Goal: Task Accomplishment & Management: Manage account settings

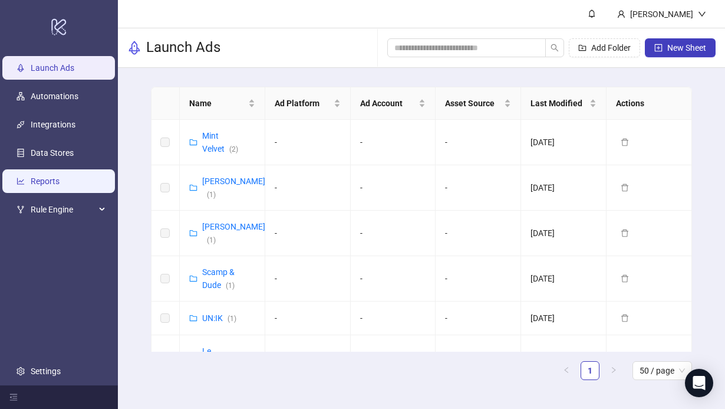
click at [57, 176] on link "Reports" at bounding box center [45, 180] width 29 height 9
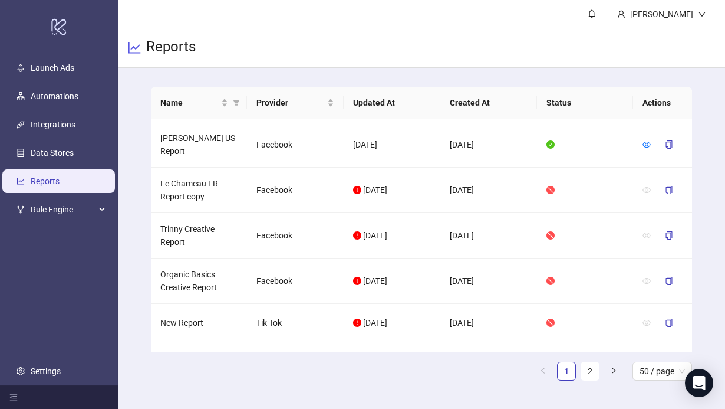
scroll to position [1988, 0]
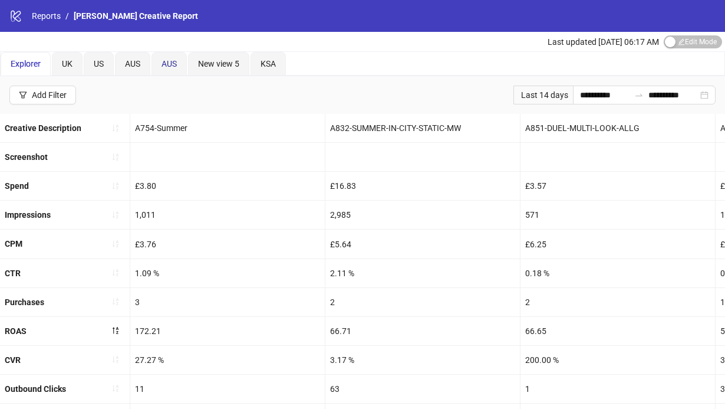
click at [172, 68] on div "AUS" at bounding box center [169, 63] width 15 height 13
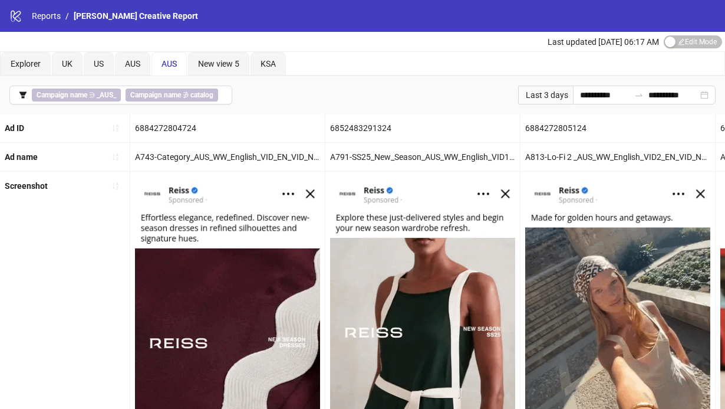
click at [180, 66] on div "AUS" at bounding box center [169, 64] width 35 height 24
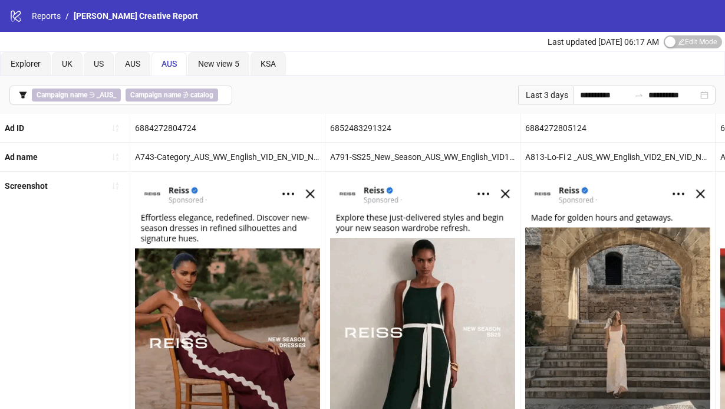
click at [173, 64] on span "AUS" at bounding box center [169, 63] width 15 height 9
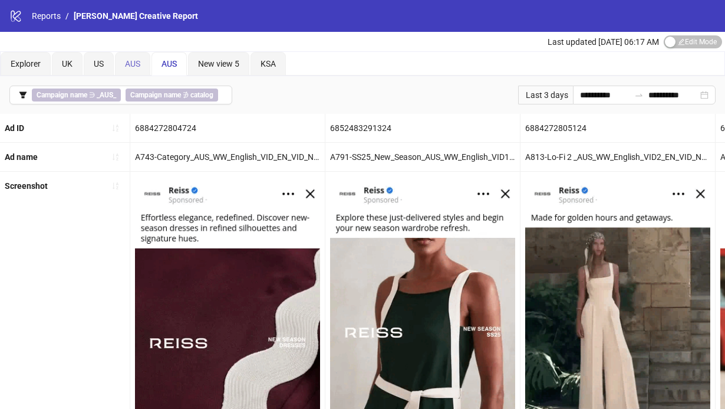
click at [144, 61] on div "AUS" at bounding box center [132, 64] width 35 height 24
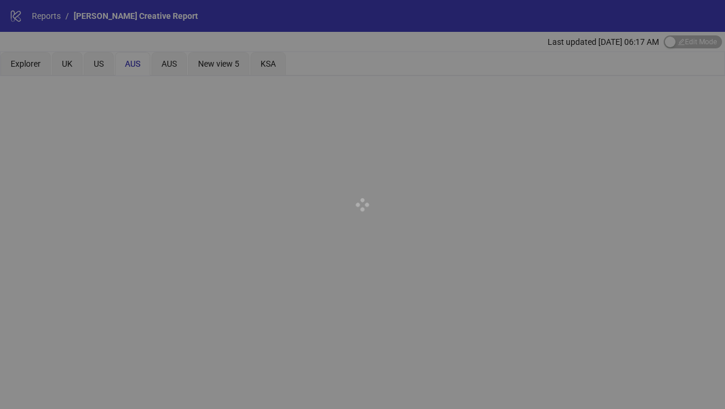
click at [183, 65] on div at bounding box center [362, 204] width 725 height 409
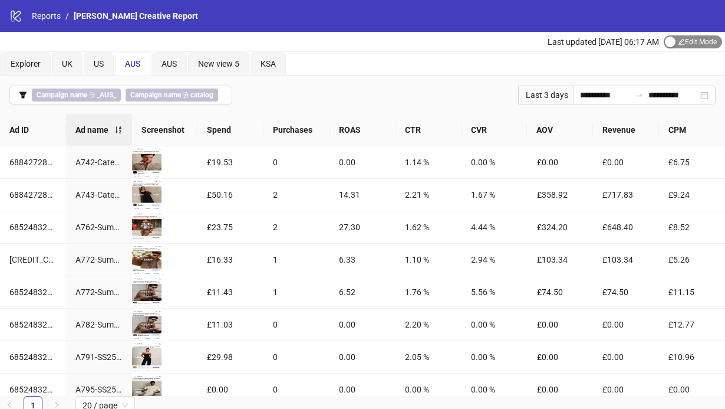
click at [671, 45] on div "button" at bounding box center [670, 42] width 11 height 11
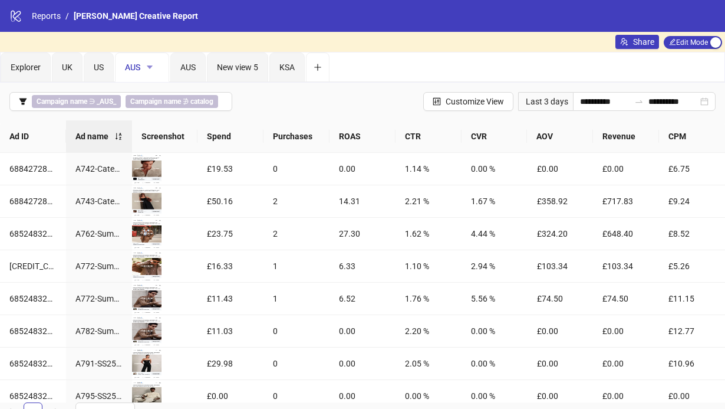
click at [150, 67] on icon "caret-down" at bounding box center [150, 67] width 6 height 4
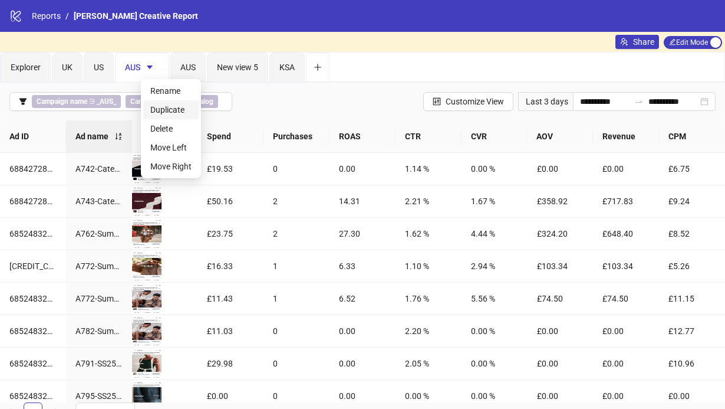
click at [176, 110] on span "Duplicate" at bounding box center [170, 109] width 41 height 13
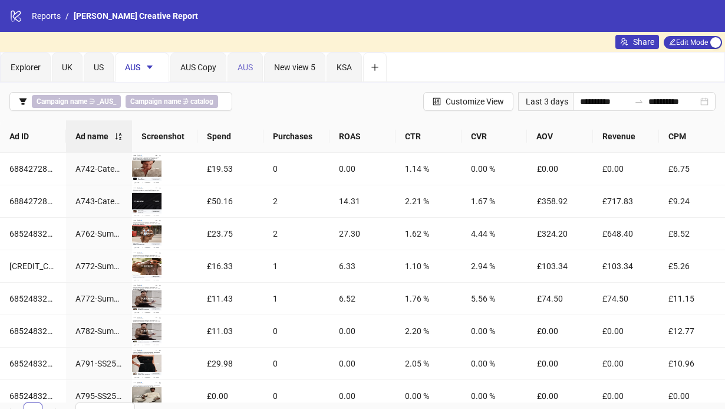
click at [257, 62] on div "AUS" at bounding box center [245, 66] width 35 height 29
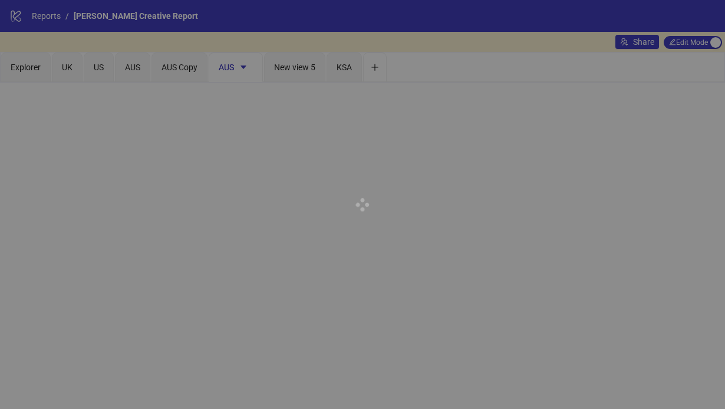
click at [244, 67] on div at bounding box center [362, 204] width 725 height 409
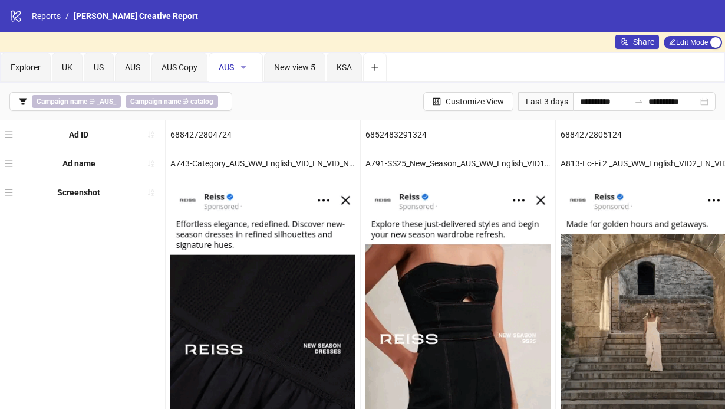
click at [245, 65] on icon "caret-down" at bounding box center [244, 67] width 6 height 4
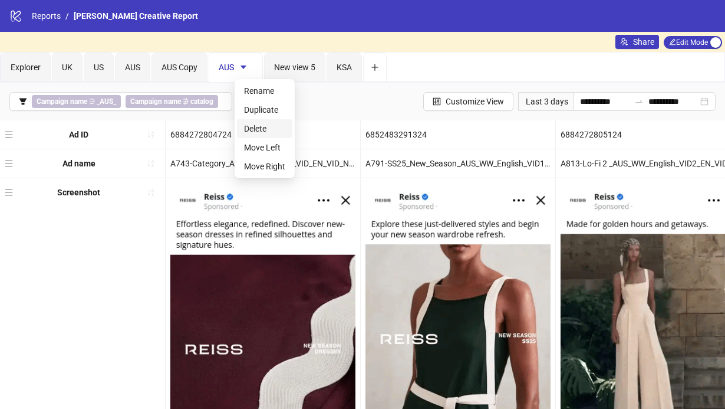
click at [274, 126] on span "Delete" at bounding box center [264, 128] width 41 height 13
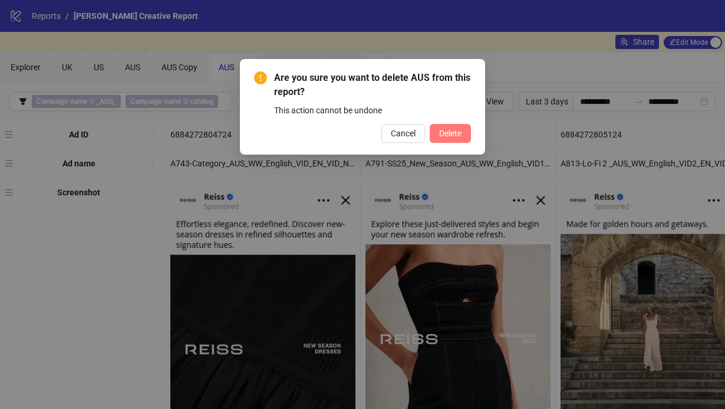
click at [453, 129] on span "Delete" at bounding box center [450, 133] width 22 height 9
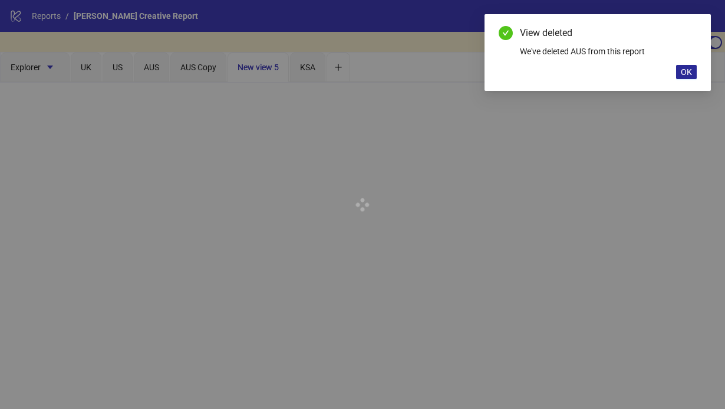
click at [688, 70] on span "OK" at bounding box center [686, 71] width 11 height 9
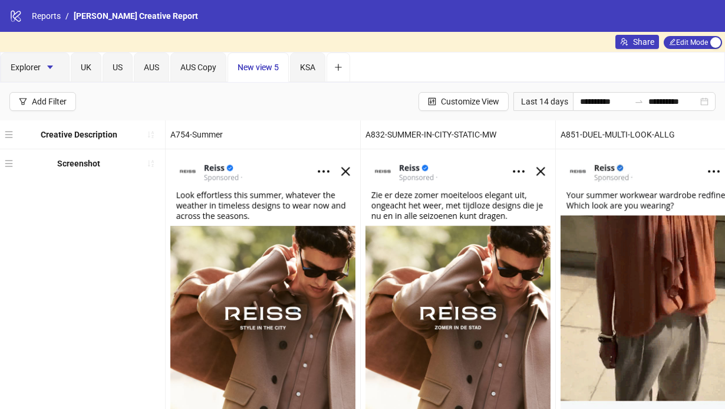
click at [213, 96] on div "**********" at bounding box center [362, 102] width 725 height 38
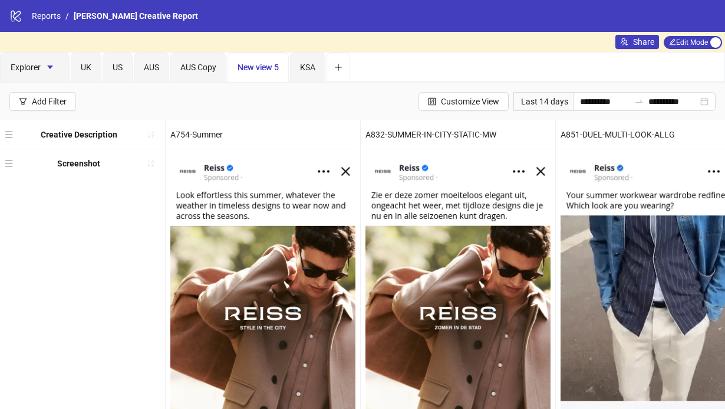
click at [277, 73] on div "New view 5" at bounding box center [258, 67] width 41 height 13
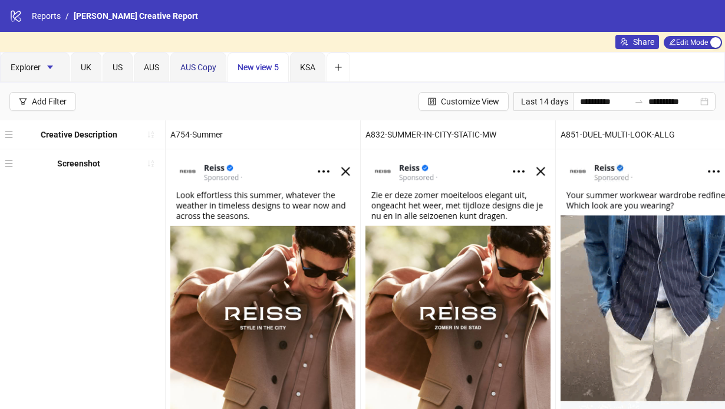
click at [216, 73] on div "AUS Copy" at bounding box center [198, 67] width 36 height 13
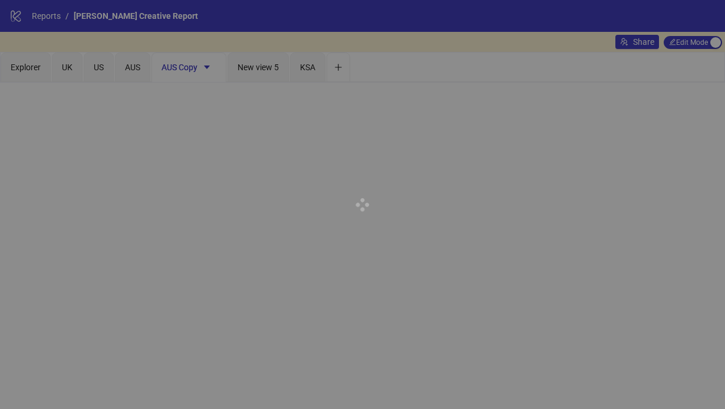
click at [207, 66] on div at bounding box center [362, 204] width 725 height 409
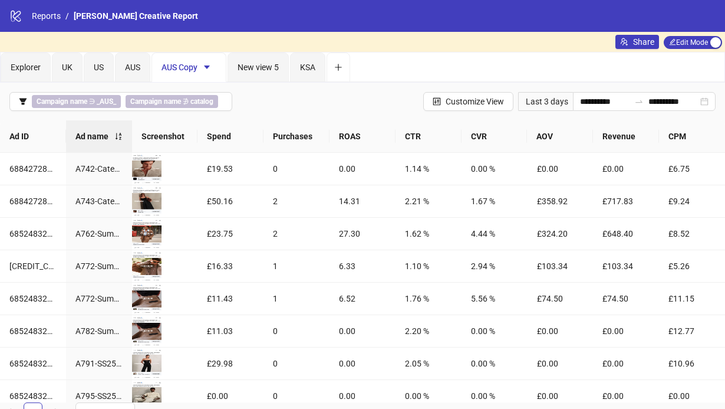
click at [207, 66] on icon "caret-down" at bounding box center [207, 67] width 6 height 4
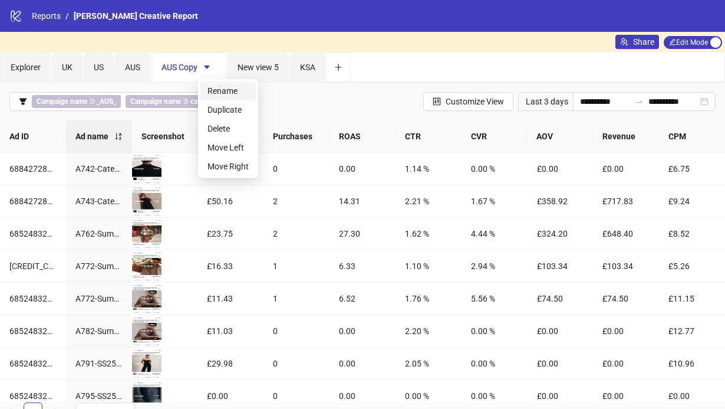
click at [234, 91] on span "Rename" at bounding box center [228, 90] width 41 height 13
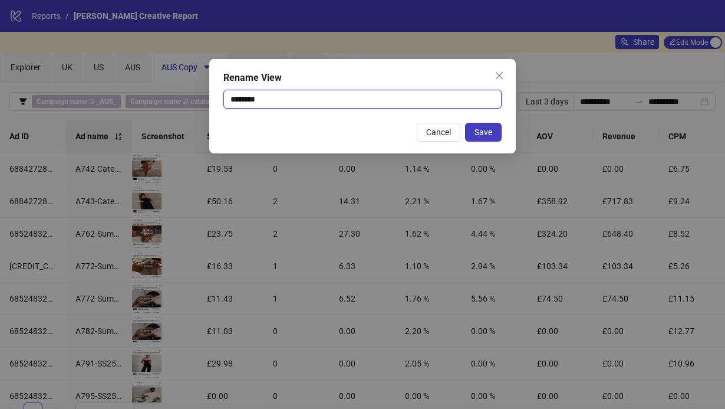
drag, startPoint x: 286, startPoint y: 97, endPoint x: 209, endPoint y: 96, distance: 76.7
click at [209, 96] on div "Rename View ******** Cancel Save" at bounding box center [362, 106] width 307 height 94
type input "***"
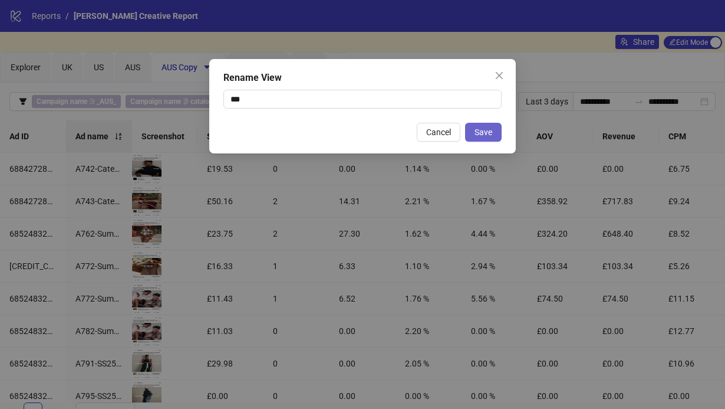
click at [479, 135] on span "Save" at bounding box center [484, 131] width 18 height 9
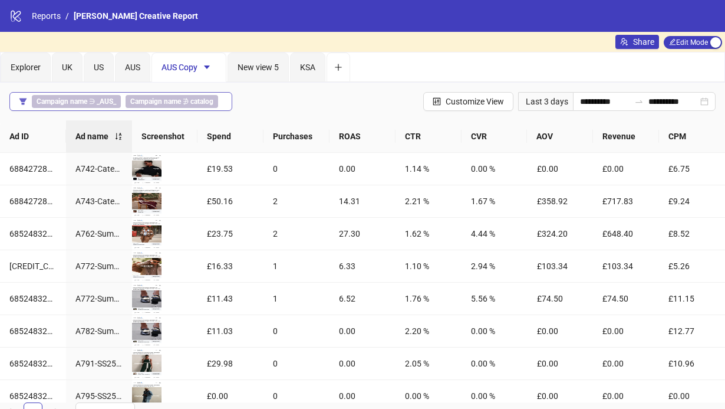
click at [98, 101] on b "_AUS_" at bounding box center [106, 101] width 19 height 8
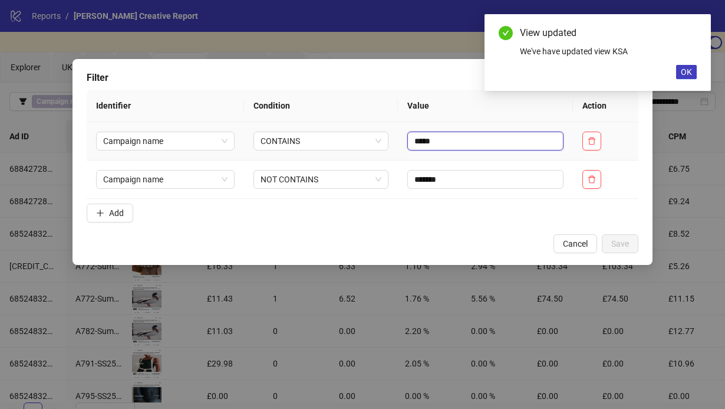
click at [432, 140] on input "*****" at bounding box center [485, 140] width 156 height 19
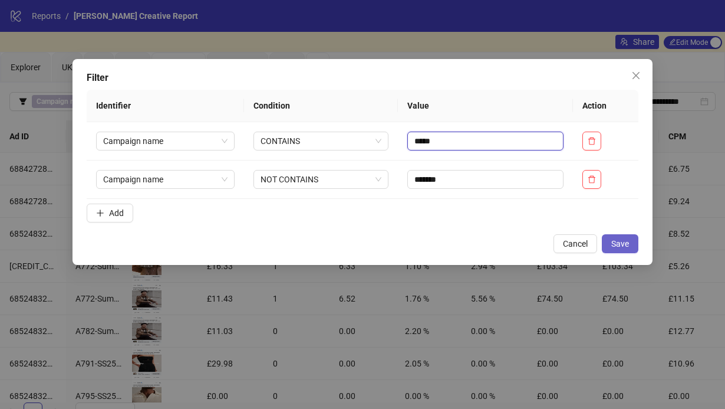
type input "*****"
click at [617, 241] on span "Save" at bounding box center [620, 243] width 18 height 9
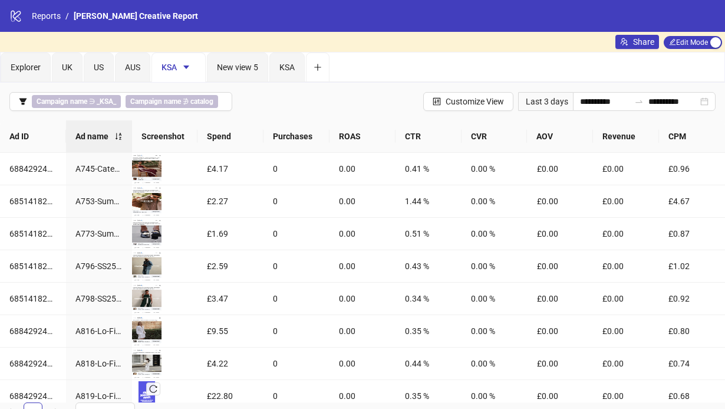
click at [539, 101] on div "Last 3 days" at bounding box center [545, 101] width 55 height 19
click at [531, 104] on div "Last 3 days" at bounding box center [545, 101] width 55 height 19
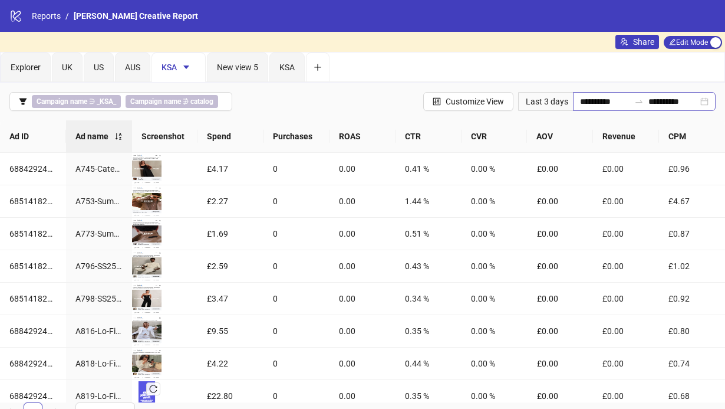
click at [706, 101] on div "**********" at bounding box center [644, 101] width 143 height 19
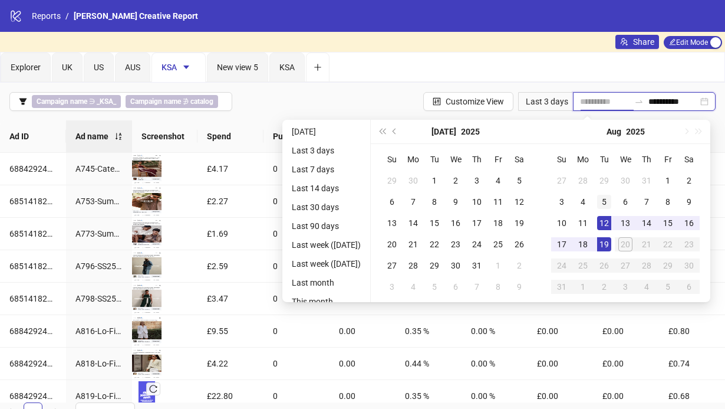
type input "**********"
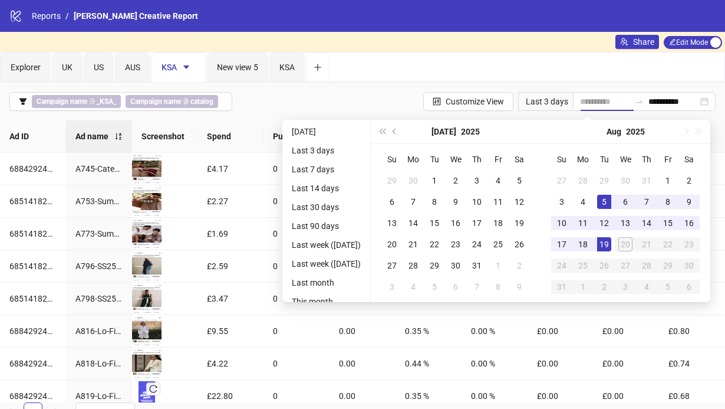
click at [610, 200] on div "5" at bounding box center [604, 202] width 14 height 14
type input "**********"
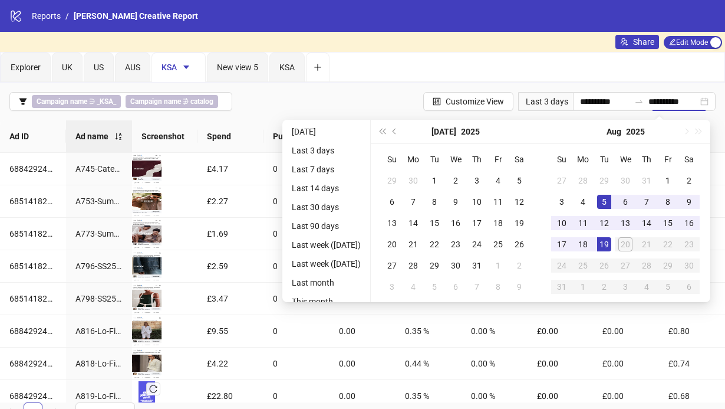
click at [537, 105] on div "Last 3 days" at bounding box center [545, 101] width 55 height 19
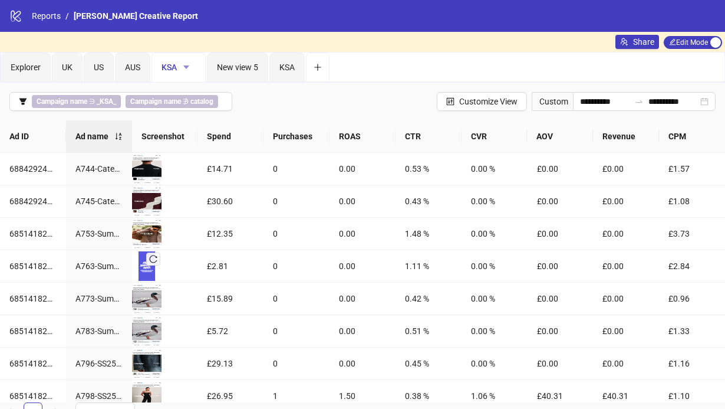
click at [187, 66] on icon "caret-down" at bounding box center [186, 67] width 6 height 4
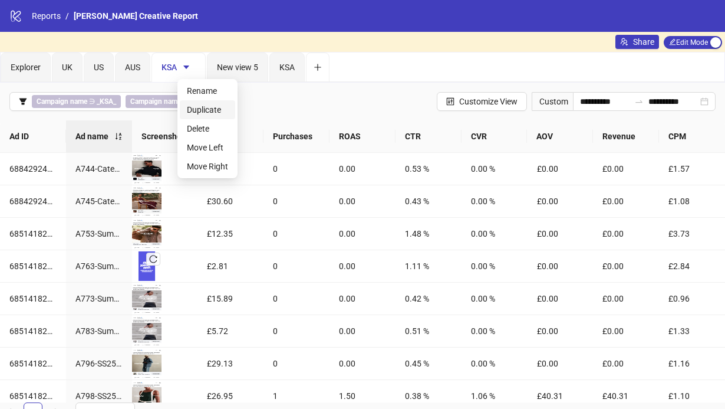
click at [209, 109] on span "Duplicate" at bounding box center [207, 109] width 41 height 13
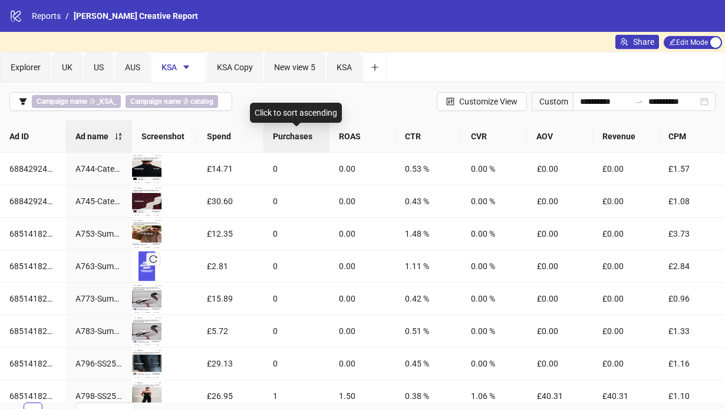
click at [317, 140] on span "Purchases" at bounding box center [296, 136] width 47 height 13
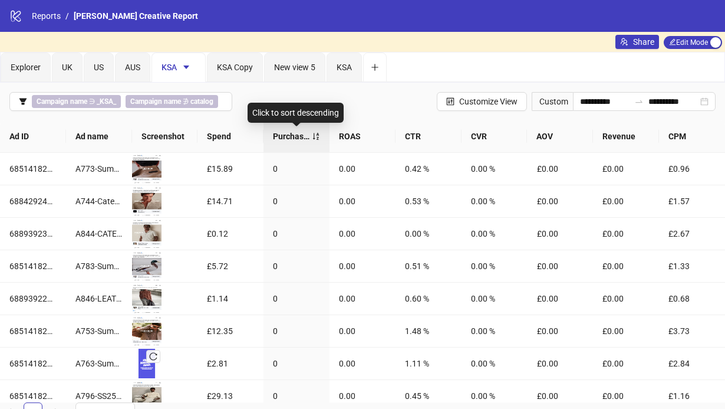
click at [317, 140] on div "Purchases" at bounding box center [296, 136] width 47 height 13
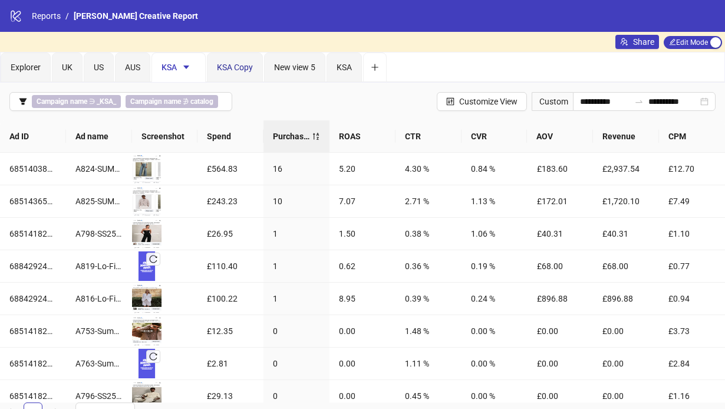
click at [245, 64] on span "KSA Copy" at bounding box center [235, 67] width 36 height 9
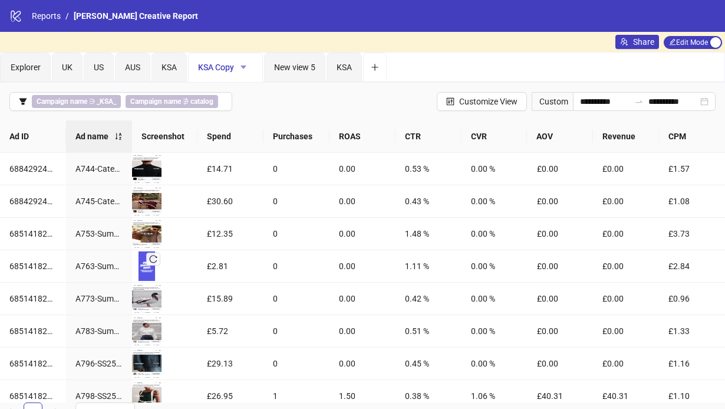
click at [244, 67] on icon "caret-down" at bounding box center [244, 67] width 6 height 4
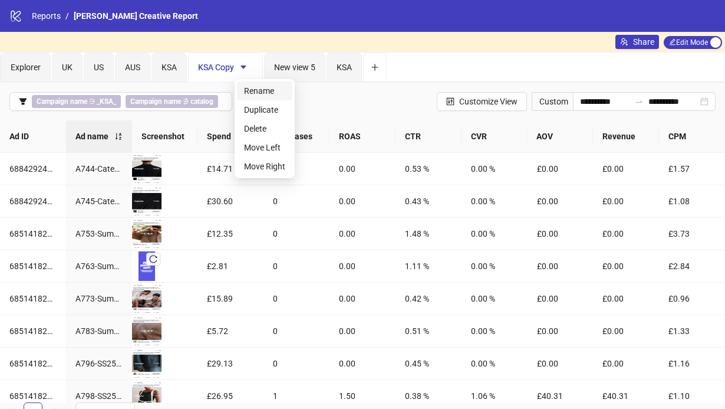
click at [259, 92] on span "Rename" at bounding box center [264, 90] width 41 height 13
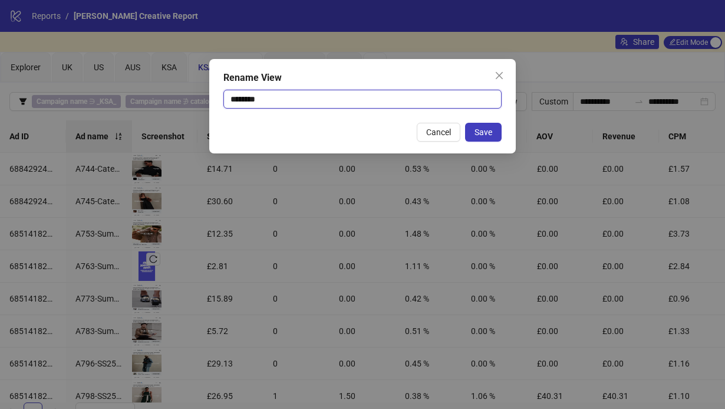
drag, startPoint x: 277, startPoint y: 100, endPoint x: 223, endPoint y: 98, distance: 53.7
click at [223, 98] on input "********" at bounding box center [362, 99] width 278 height 19
type input "***"
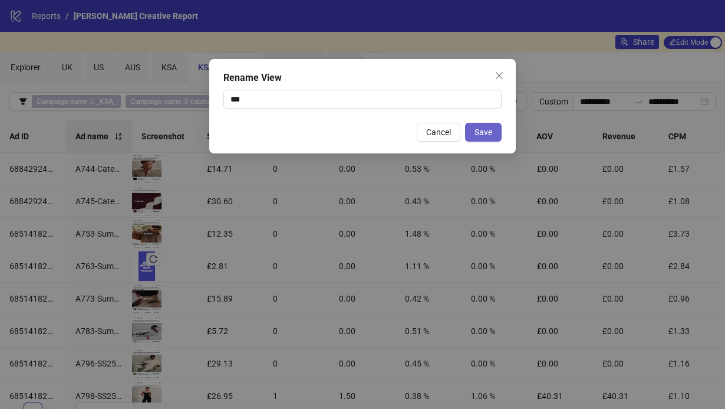
click at [485, 131] on span "Save" at bounding box center [484, 131] width 18 height 9
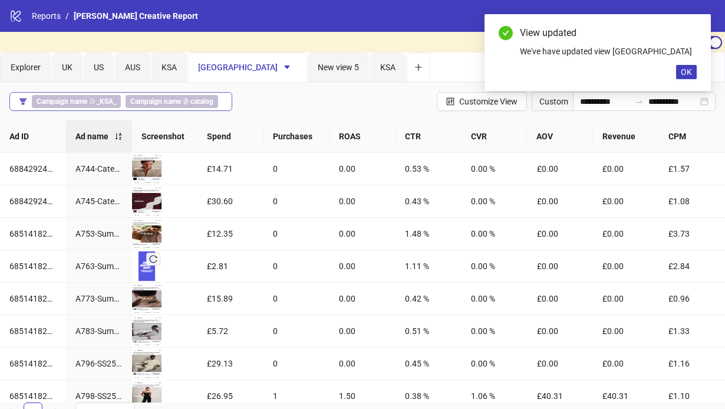
click at [108, 100] on b "_KSA_" at bounding box center [106, 101] width 19 height 8
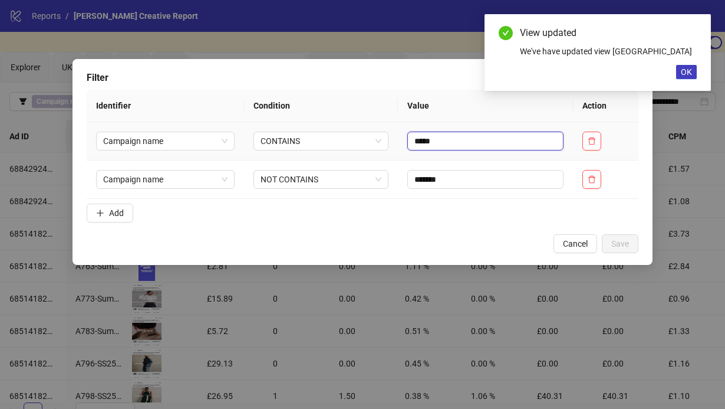
click at [432, 143] on input "*****" at bounding box center [485, 140] width 156 height 19
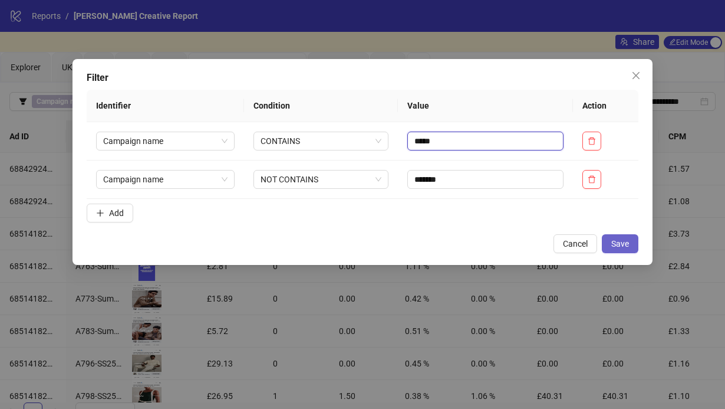
type input "*****"
click at [614, 240] on span "Save" at bounding box center [620, 243] width 18 height 9
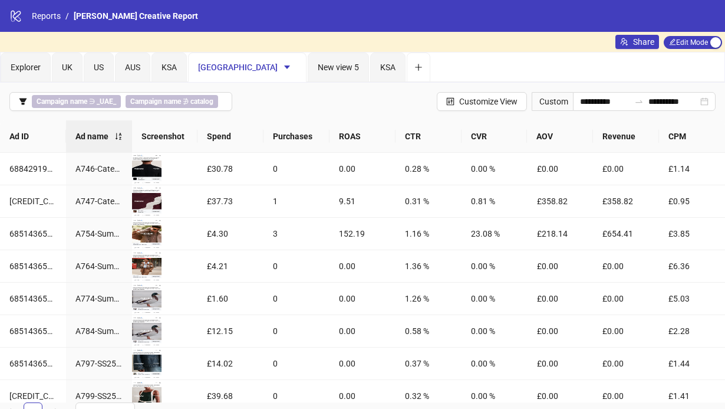
scroll to position [12, 0]
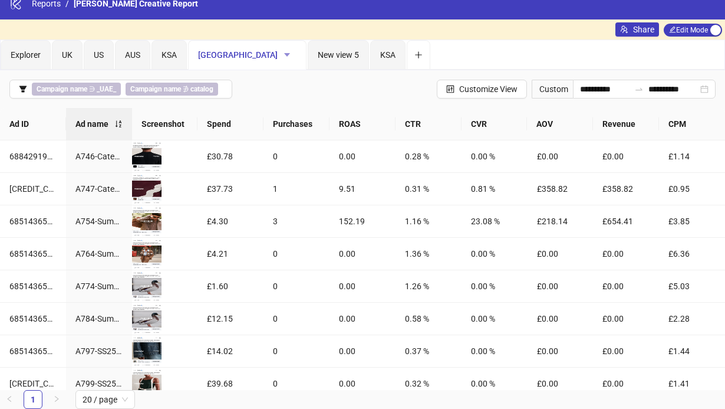
click at [283, 55] on icon "caret-down" at bounding box center [287, 55] width 8 height 8
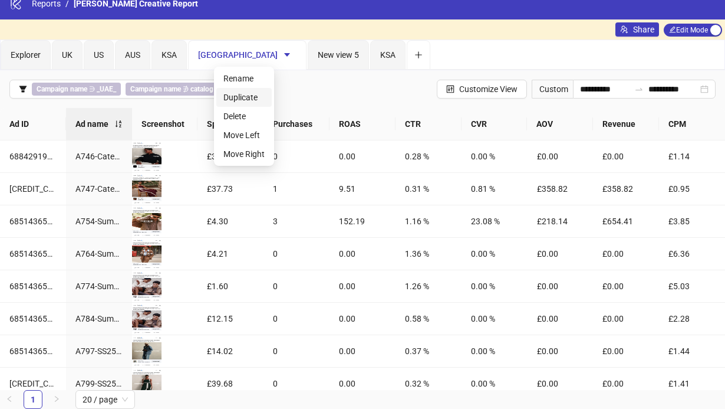
click at [257, 94] on span "Duplicate" at bounding box center [243, 97] width 41 height 13
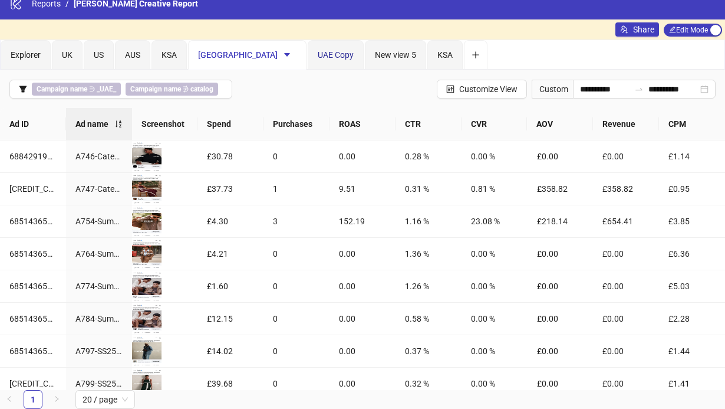
click at [318, 54] on span "UAE Copy" at bounding box center [336, 54] width 36 height 9
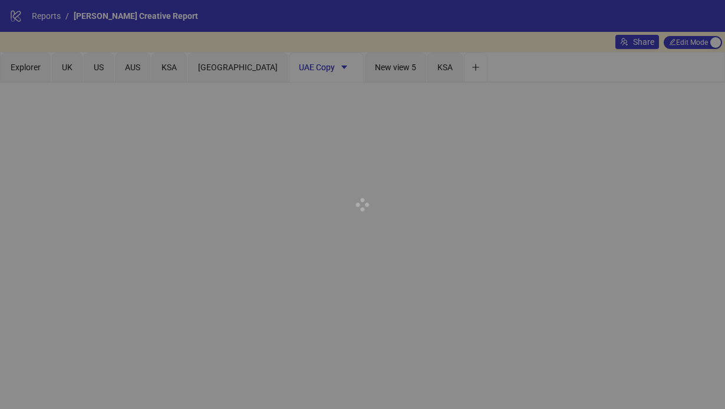
scroll to position [0, 0]
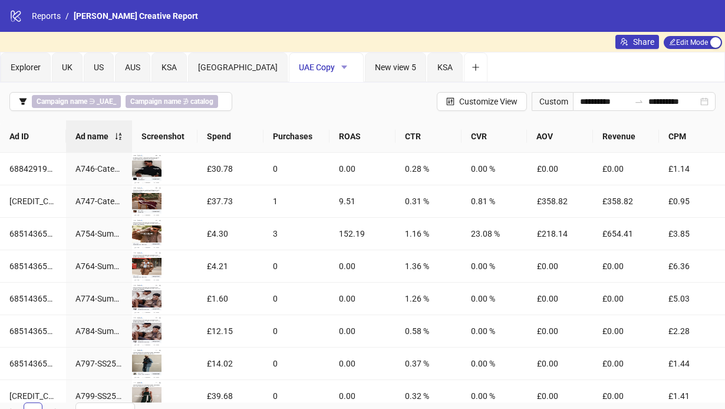
click at [340, 69] on icon "caret-down" at bounding box center [344, 67] width 8 height 8
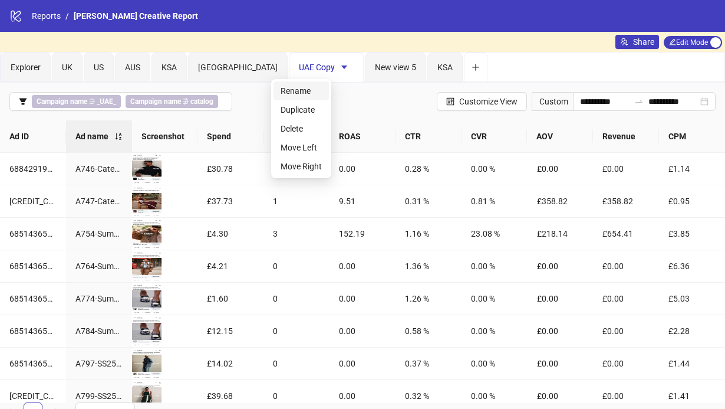
click at [301, 96] on span "Rename" at bounding box center [301, 90] width 41 height 13
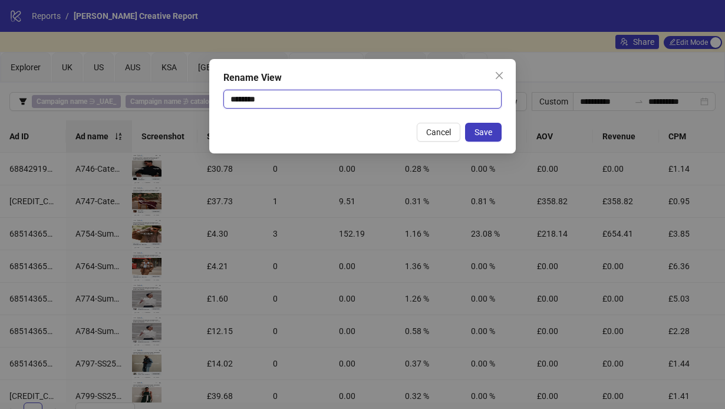
drag, startPoint x: 278, startPoint y: 102, endPoint x: 207, endPoint y: 102, distance: 70.8
click at [207, 102] on div "Rename View ******** Cancel Save" at bounding box center [362, 204] width 725 height 409
type input "**"
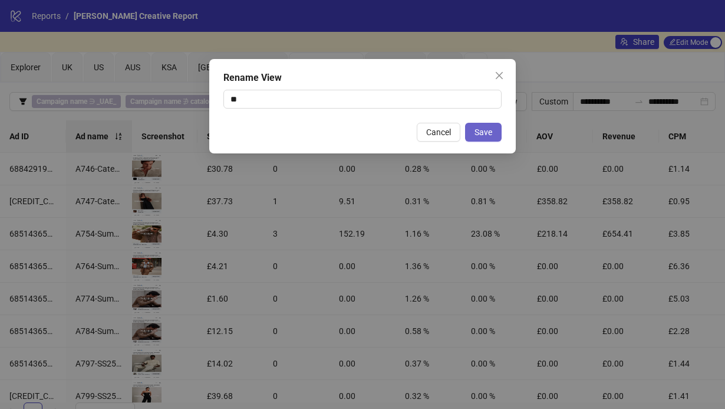
click at [485, 133] on span "Save" at bounding box center [484, 131] width 18 height 9
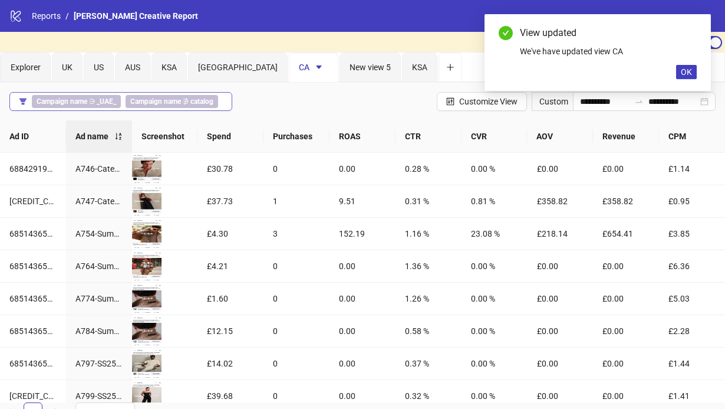
click at [90, 103] on span "Campaign name ∋ _UAE_" at bounding box center [76, 101] width 89 height 13
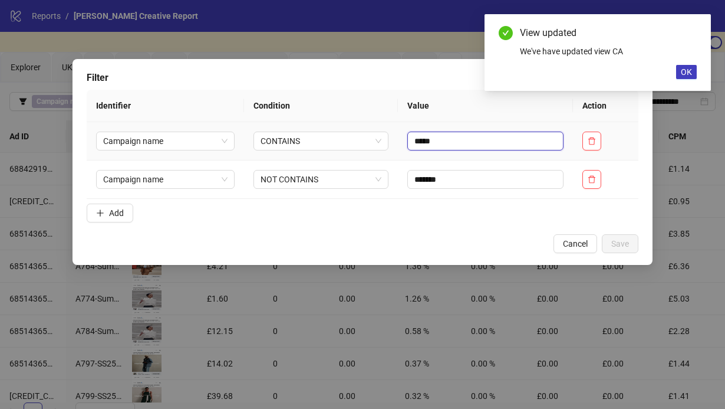
click at [429, 143] on input "*****" at bounding box center [485, 140] width 156 height 19
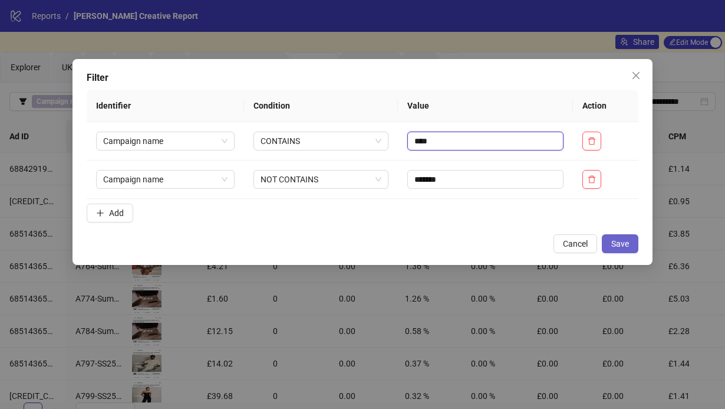
type input "****"
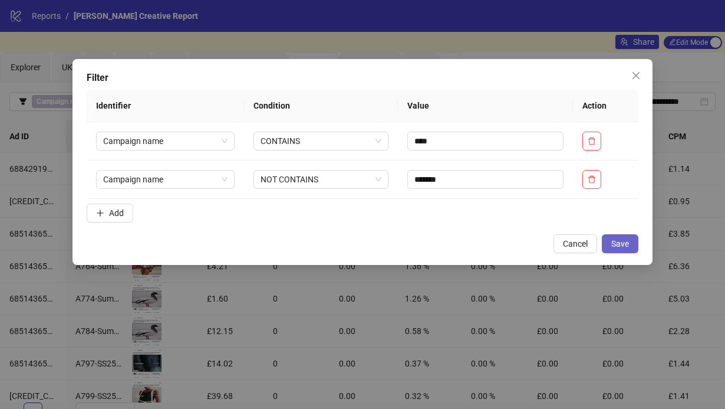
click at [616, 242] on span "Save" at bounding box center [620, 243] width 18 height 9
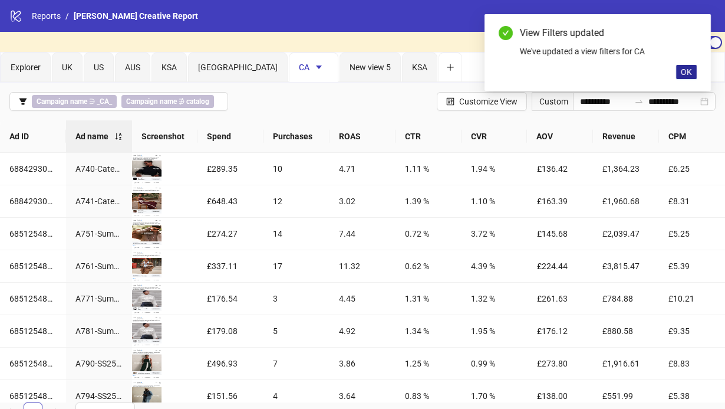
click at [686, 73] on span "OK" at bounding box center [686, 71] width 11 height 9
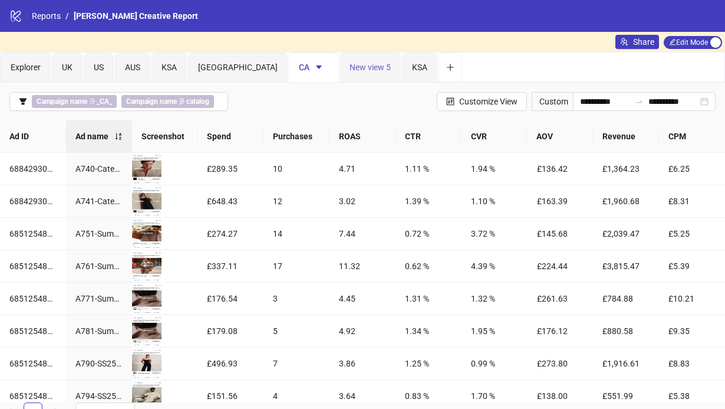
click at [340, 74] on div "New view 5" at bounding box center [370, 66] width 61 height 29
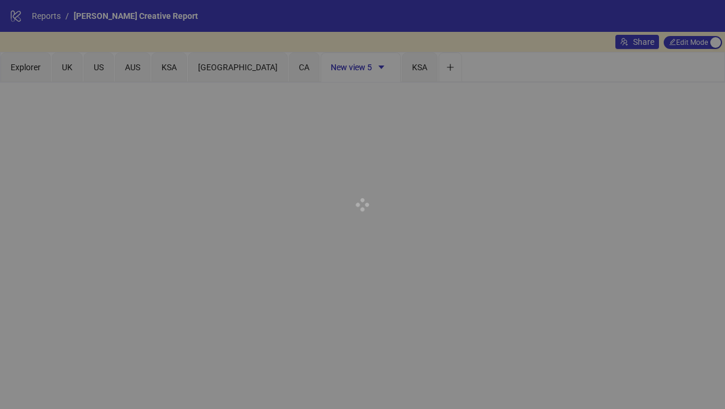
click at [318, 67] on div at bounding box center [362, 204] width 725 height 409
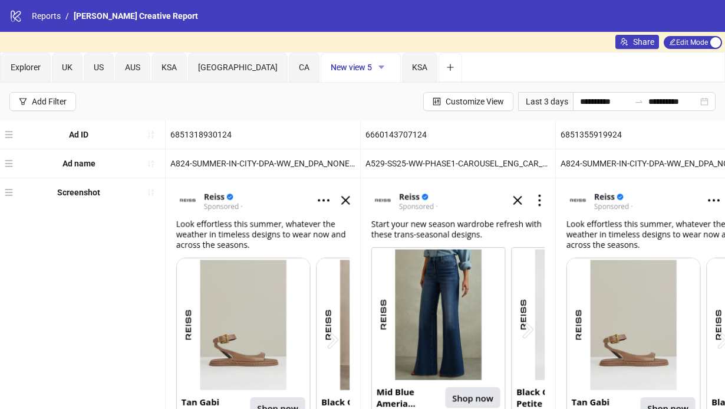
click at [377, 67] on icon "caret-down" at bounding box center [381, 67] width 8 height 8
click at [338, 124] on span "Delete" at bounding box center [338, 128] width 41 height 13
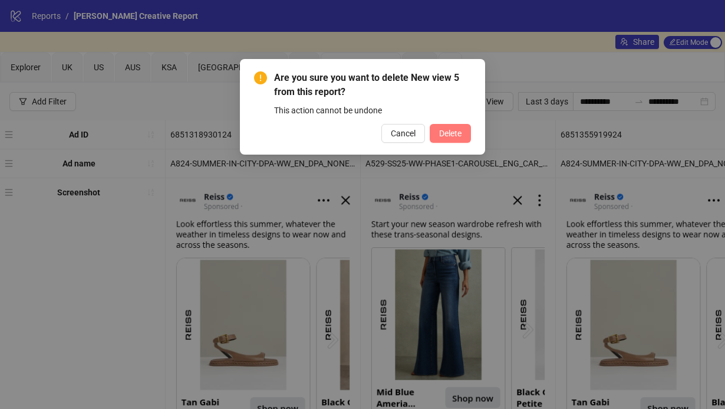
click at [450, 139] on button "Delete" at bounding box center [450, 133] width 41 height 19
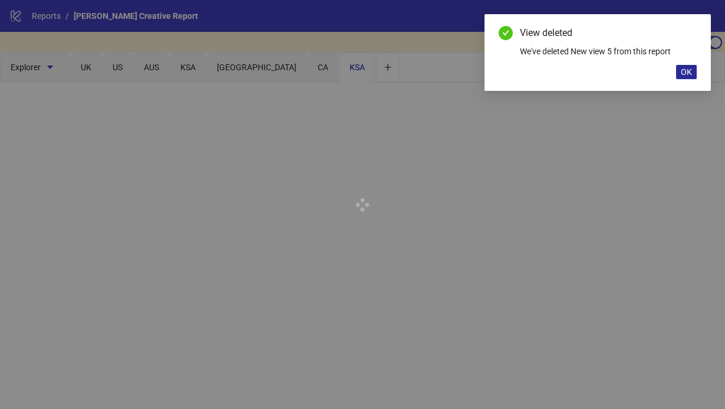
click at [686, 70] on span "OK" at bounding box center [686, 71] width 11 height 9
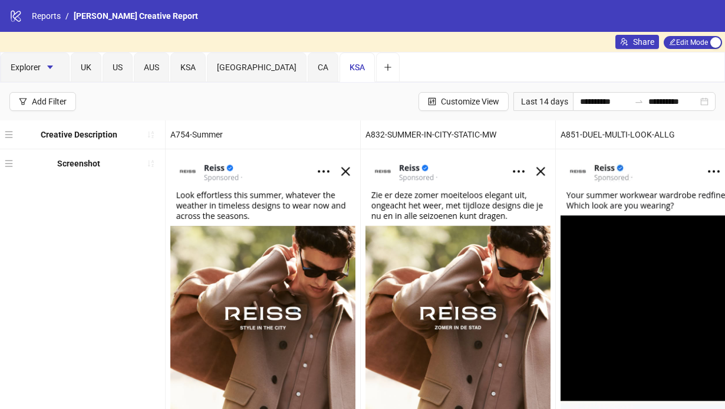
click at [340, 74] on div "KSA" at bounding box center [357, 66] width 35 height 29
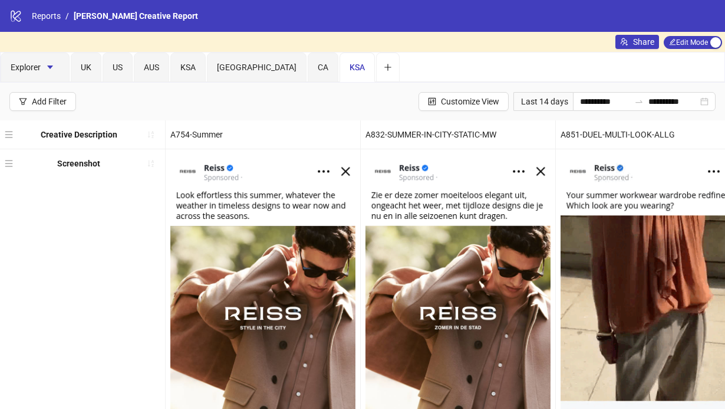
click at [350, 69] on span "KSA" at bounding box center [357, 67] width 15 height 9
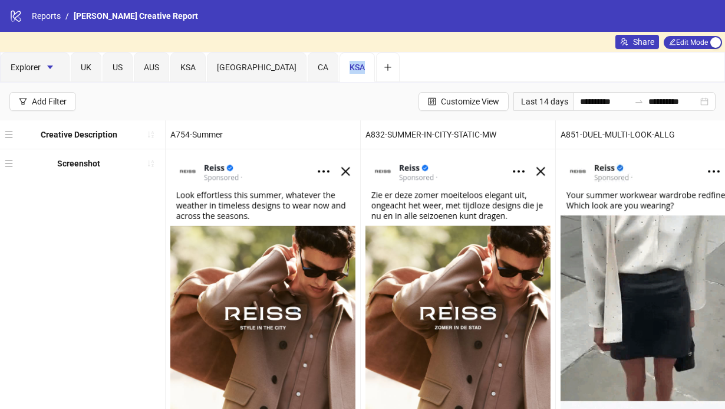
click at [340, 72] on div "KSA" at bounding box center [357, 66] width 35 height 29
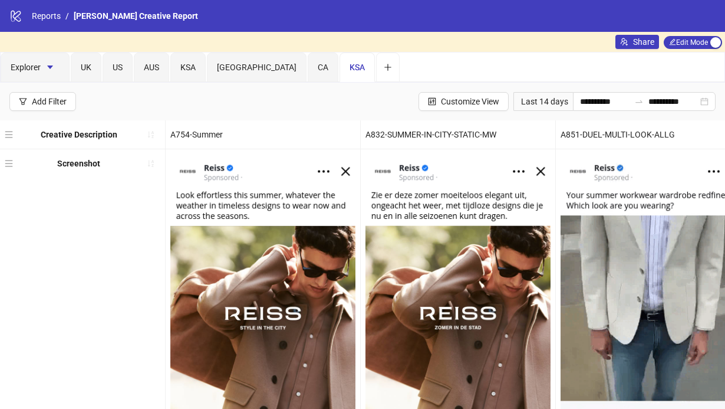
click at [340, 72] on div "KSA" at bounding box center [357, 66] width 35 height 29
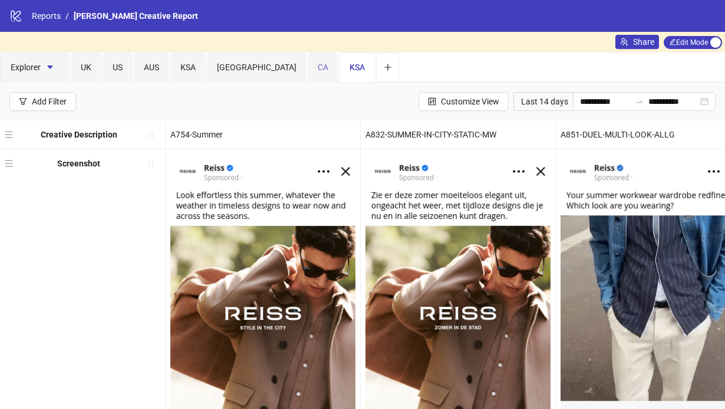
click at [308, 74] on div "CA" at bounding box center [323, 66] width 31 height 29
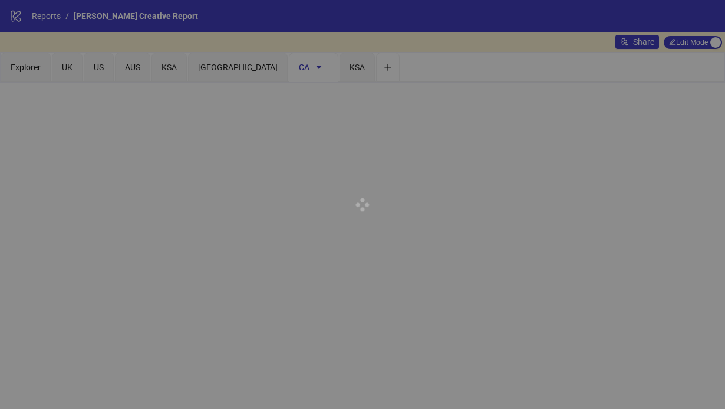
click at [287, 77] on div at bounding box center [362, 204] width 725 height 409
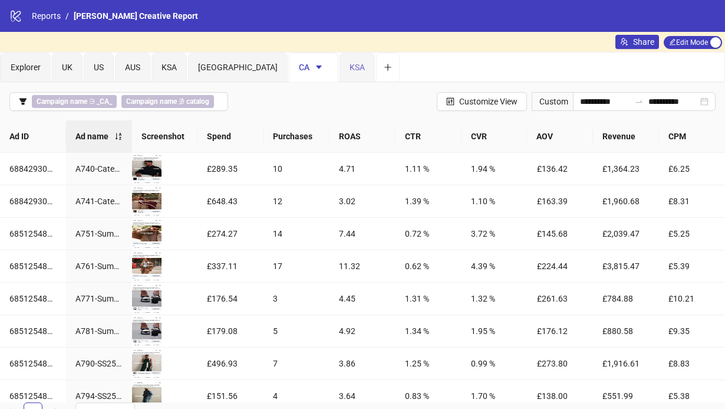
click at [340, 75] on div "KSA" at bounding box center [357, 66] width 35 height 29
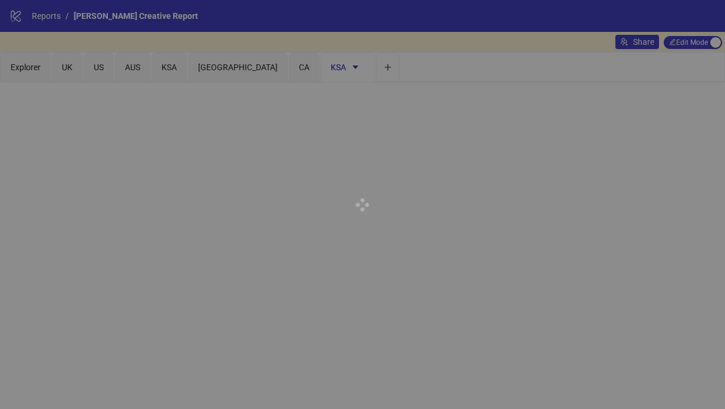
click at [291, 68] on div at bounding box center [362, 204] width 725 height 409
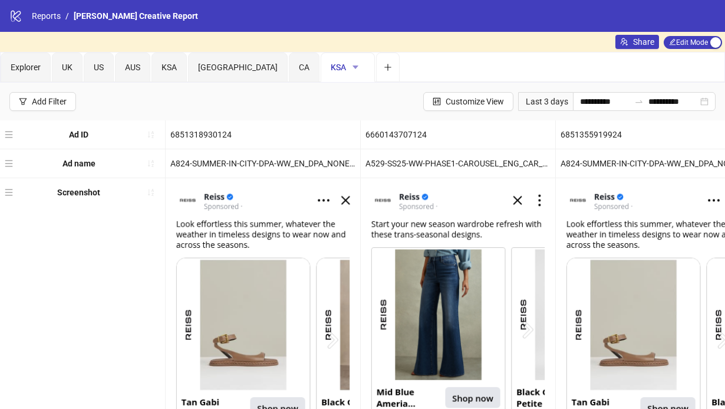
click at [353, 65] on icon "caret-down" at bounding box center [356, 67] width 6 height 4
click at [309, 132] on span "Delete" at bounding box center [312, 128] width 41 height 13
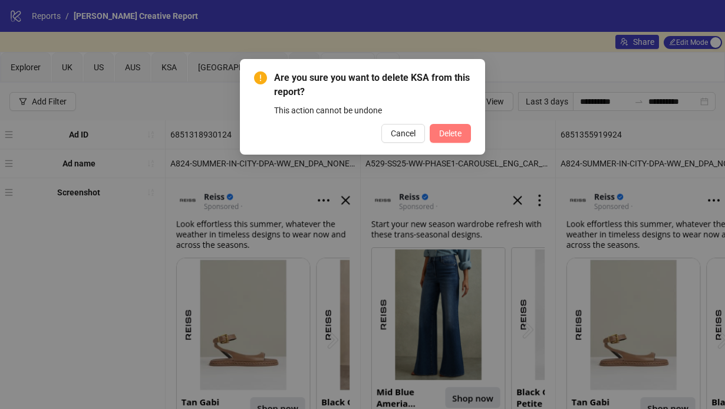
click at [459, 134] on span "Delete" at bounding box center [450, 133] width 22 height 9
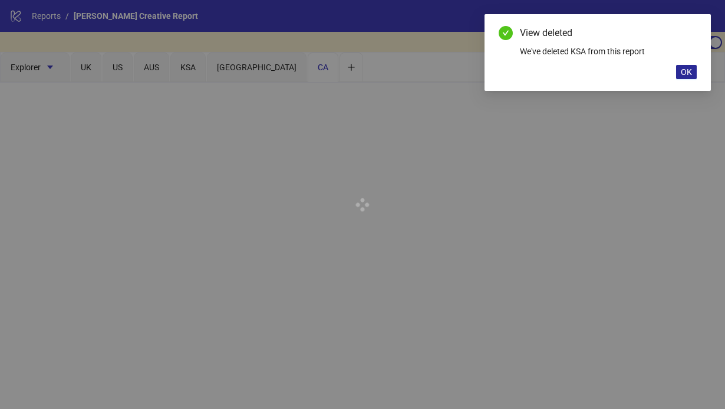
click at [688, 72] on span "OK" at bounding box center [686, 71] width 11 height 9
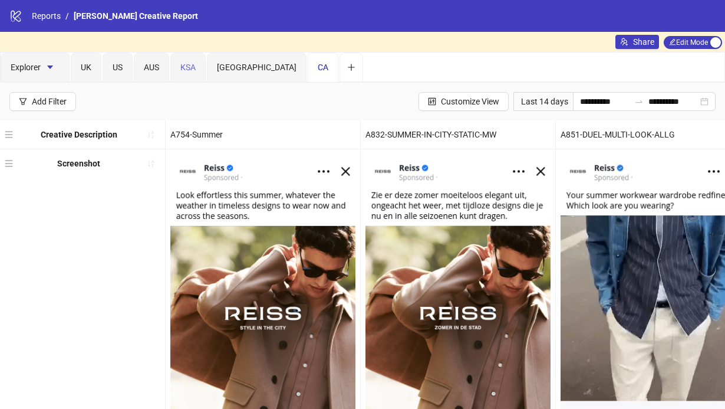
click at [199, 78] on div "KSA" at bounding box center [187, 66] width 35 height 29
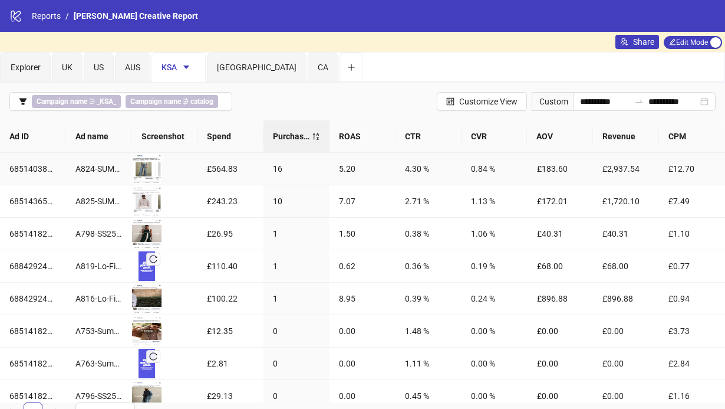
scroll to position [24, 0]
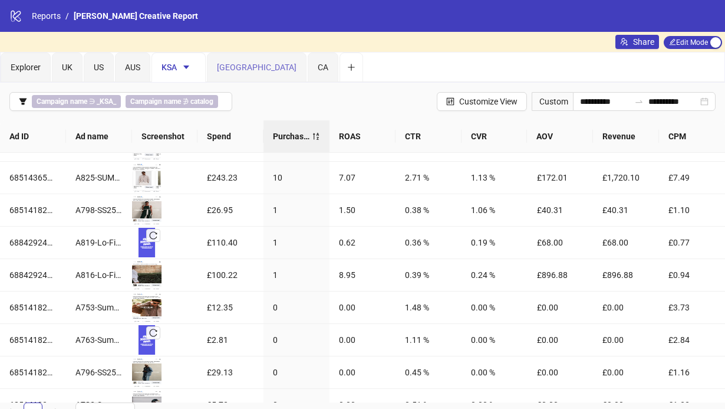
click at [226, 74] on div "[GEOGRAPHIC_DATA]" at bounding box center [257, 66] width 100 height 29
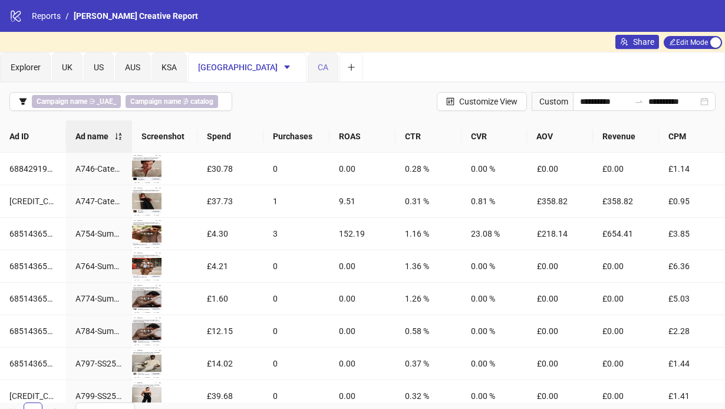
click at [308, 79] on div "CA" at bounding box center [323, 66] width 31 height 29
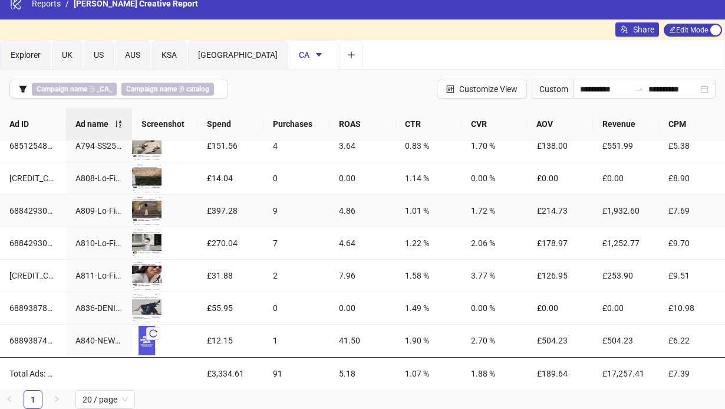
scroll to position [0, 0]
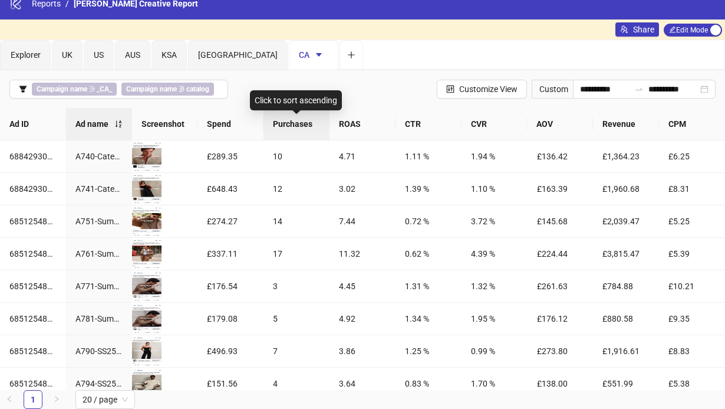
click at [292, 123] on span "Purchases" at bounding box center [296, 123] width 47 height 13
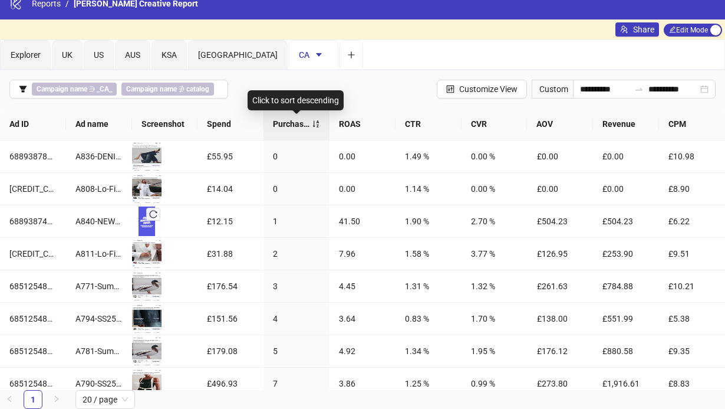
click at [315, 123] on div "Purchases" at bounding box center [296, 123] width 47 height 13
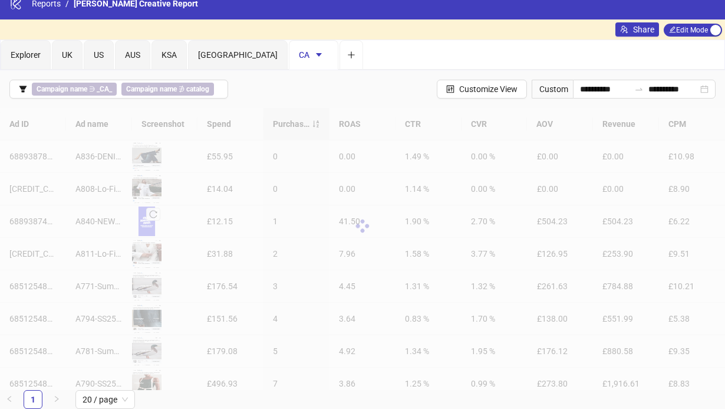
click at [350, 103] on div "**********" at bounding box center [362, 89] width 725 height 38
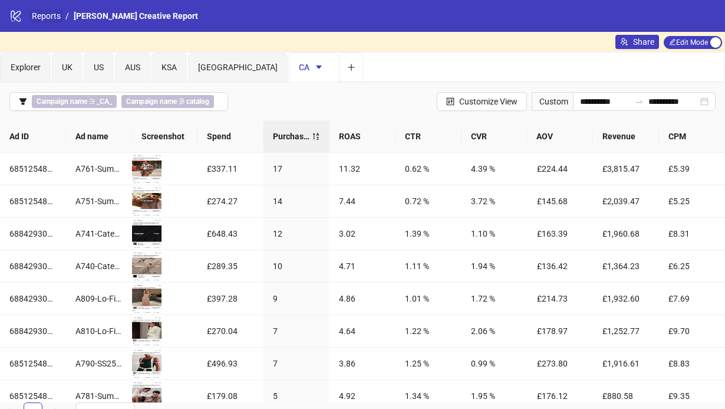
click at [47, 17] on link "Reports" at bounding box center [46, 15] width 34 height 13
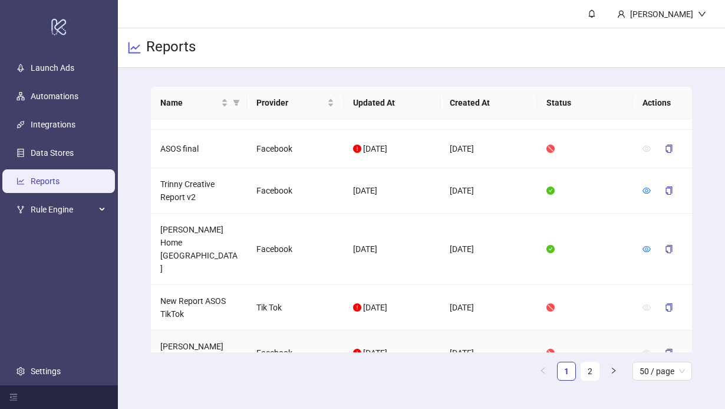
scroll to position [205, 0]
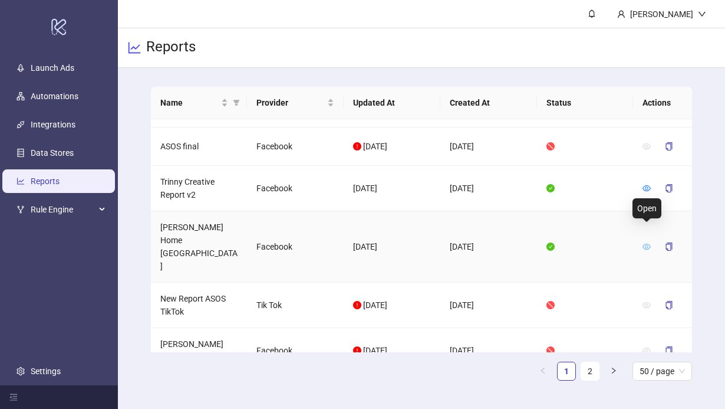
click at [648, 242] on icon "eye" at bounding box center [647, 246] width 8 height 8
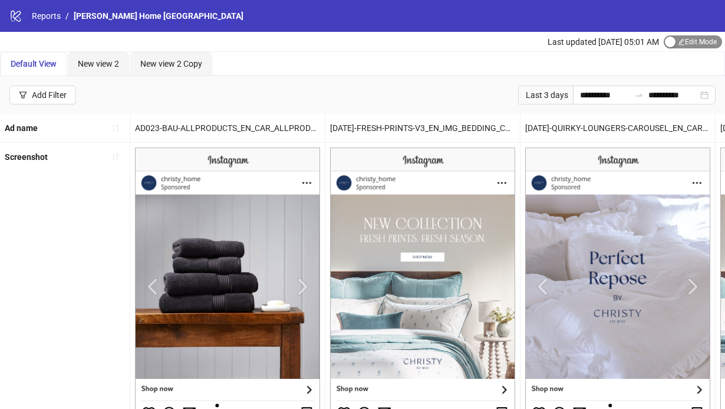
click at [672, 44] on div "button" at bounding box center [670, 42] width 11 height 11
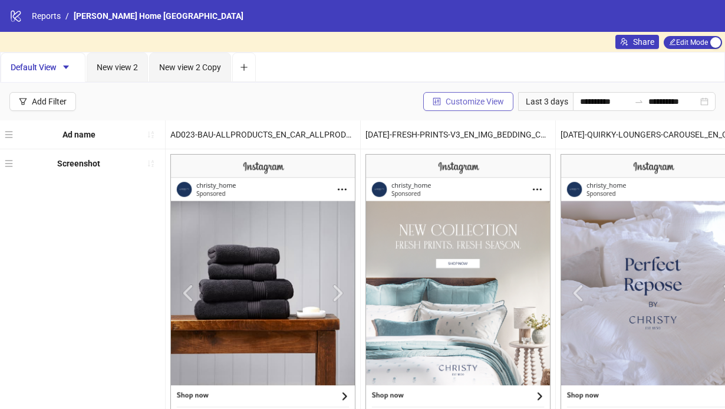
click at [488, 103] on span "Customize View" at bounding box center [475, 101] width 58 height 9
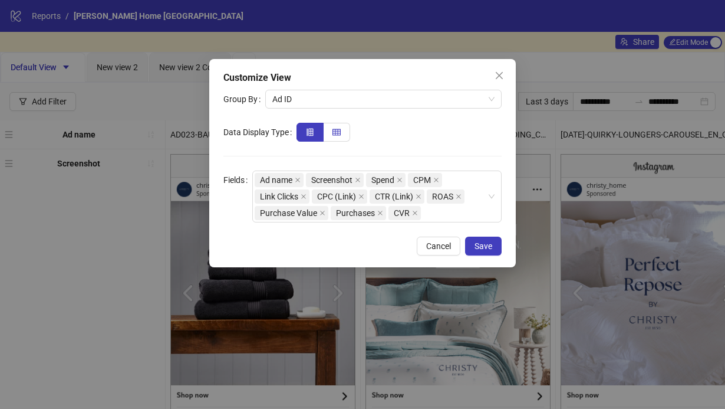
click at [336, 140] on label at bounding box center [337, 132] width 27 height 19
click at [489, 248] on span "Save" at bounding box center [484, 245] width 18 height 9
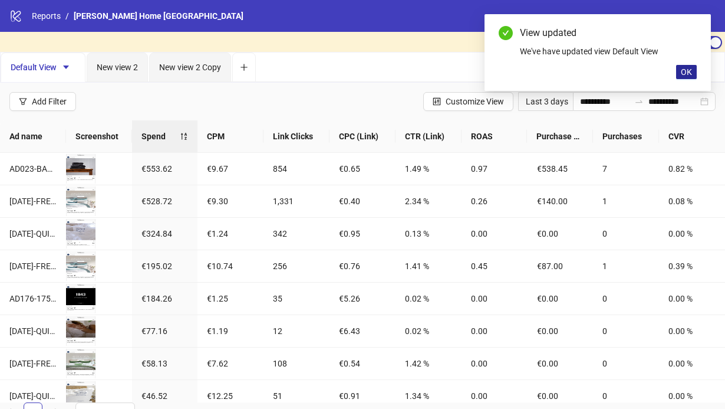
click at [686, 71] on span "OK" at bounding box center [686, 71] width 11 height 9
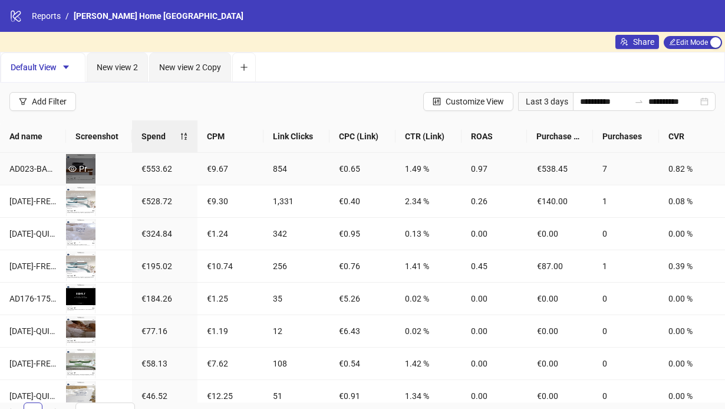
click at [71, 168] on icon "eye" at bounding box center [72, 169] width 8 height 6
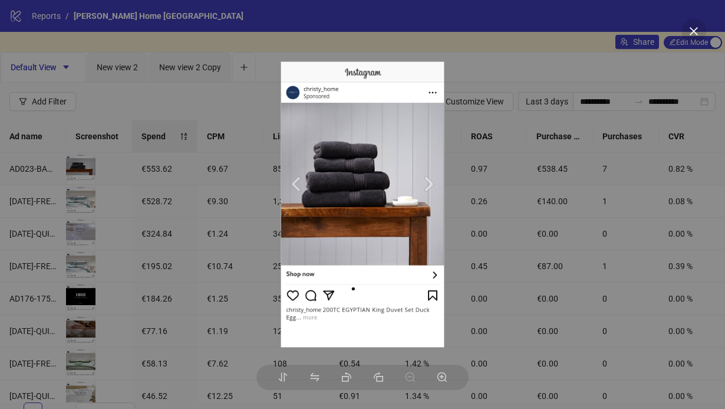
click at [433, 187] on img at bounding box center [362, 204] width 163 height 286
click at [432, 188] on img at bounding box center [362, 204] width 163 height 286
click at [461, 47] on div at bounding box center [362, 204] width 725 height 409
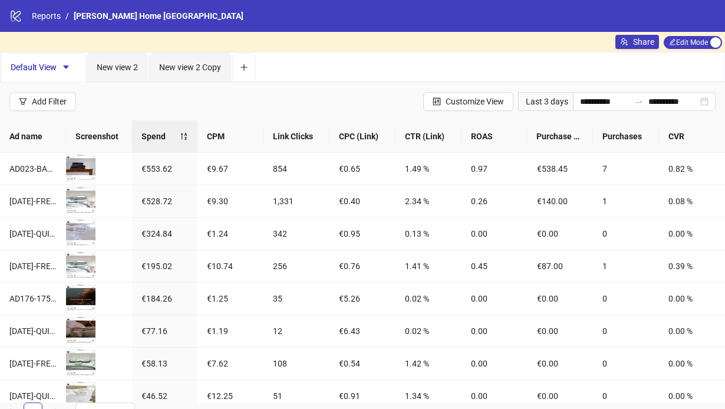
click at [419, 72] on div "Default View New view 2 New view 2 Copy" at bounding box center [363, 66] width 724 height 29
click at [705, 41] on span "Edit Mode Edit Mode" at bounding box center [693, 42] width 58 height 13
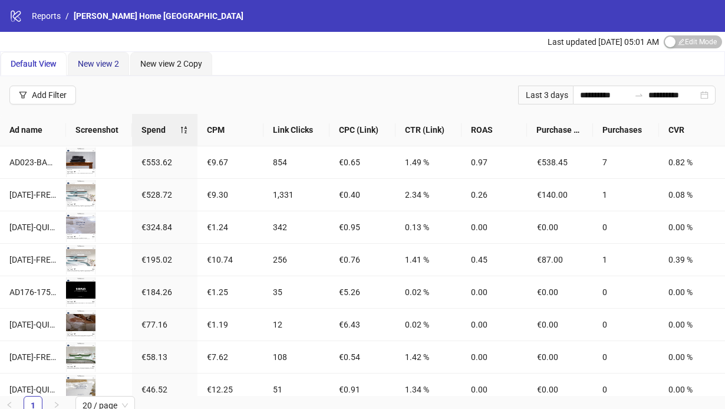
click at [110, 63] on span "New view 2" at bounding box center [98, 63] width 41 height 9
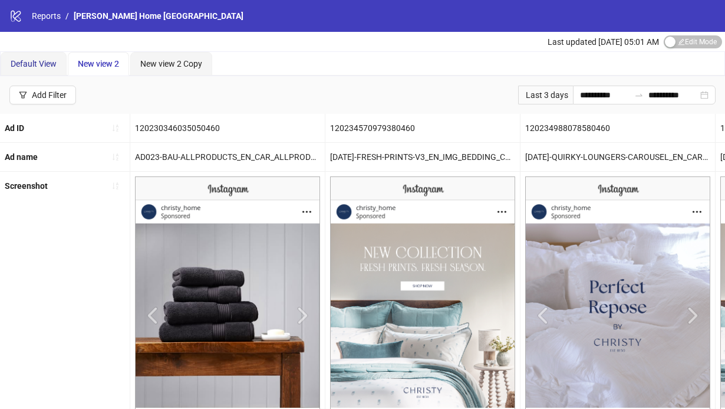
click at [46, 69] on div "Default View" at bounding box center [34, 63] width 46 height 13
